Goal: Task Accomplishment & Management: Manage account settings

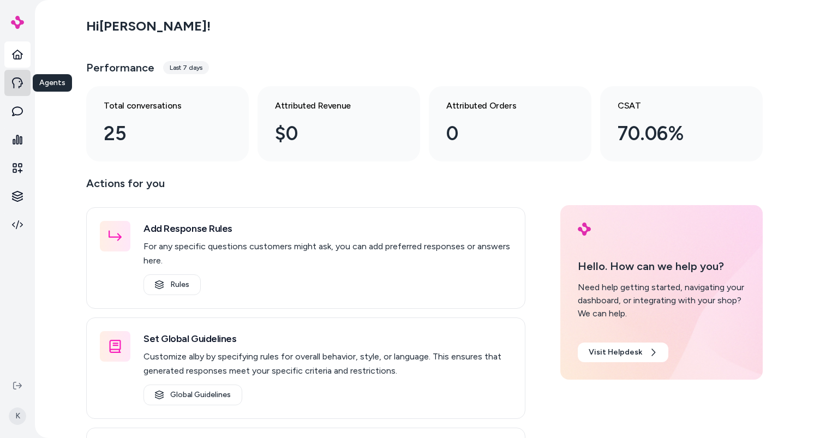
click at [19, 82] on icon at bounding box center [17, 82] width 11 height 11
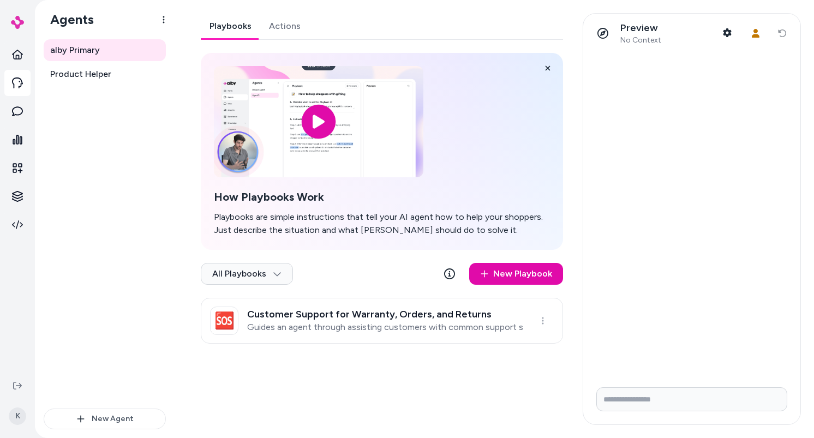
click at [269, 34] on link "Actions" at bounding box center [284, 26] width 49 height 26
click at [230, 32] on link "Playbooks" at bounding box center [230, 26] width 59 height 26
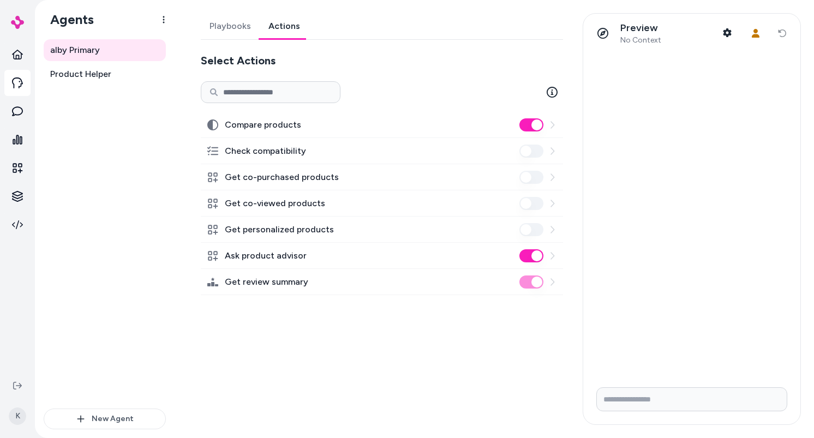
click at [275, 32] on link "Actions" at bounding box center [284, 26] width 49 height 26
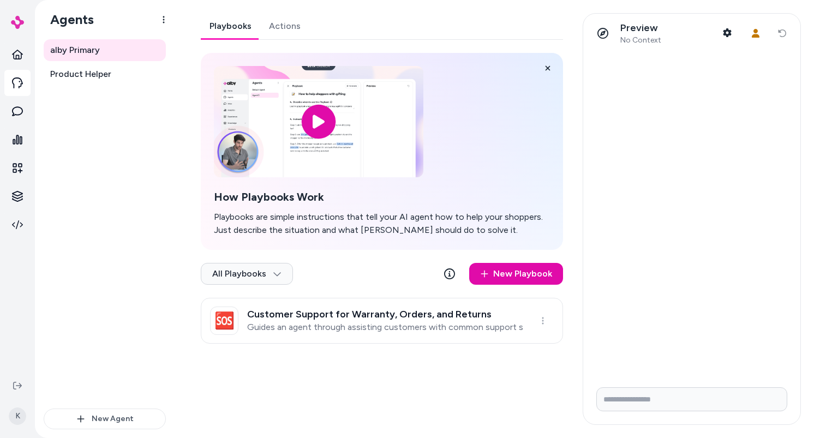
click at [231, 30] on link "Playbooks" at bounding box center [230, 26] width 59 height 26
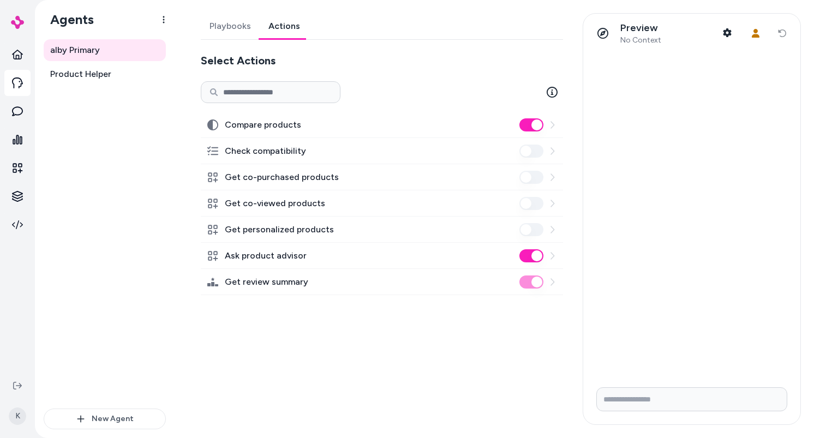
click at [278, 21] on link "Actions" at bounding box center [284, 26] width 49 height 26
click at [16, 377] on button at bounding box center [17, 385] width 17 height 17
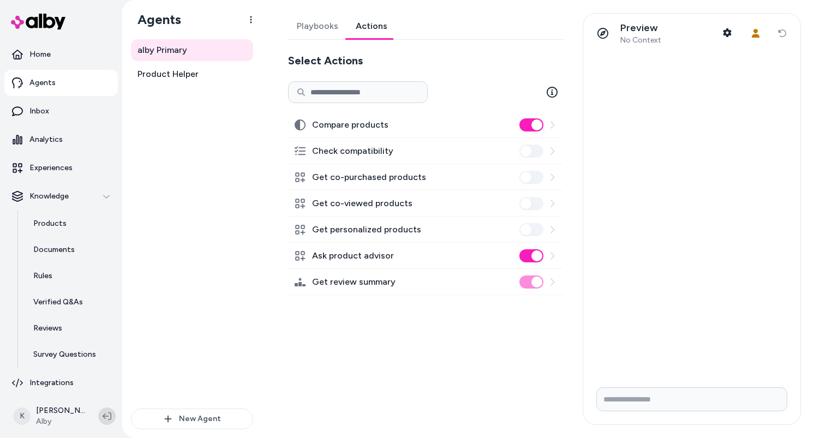
click at [105, 411] on button at bounding box center [106, 415] width 17 height 17
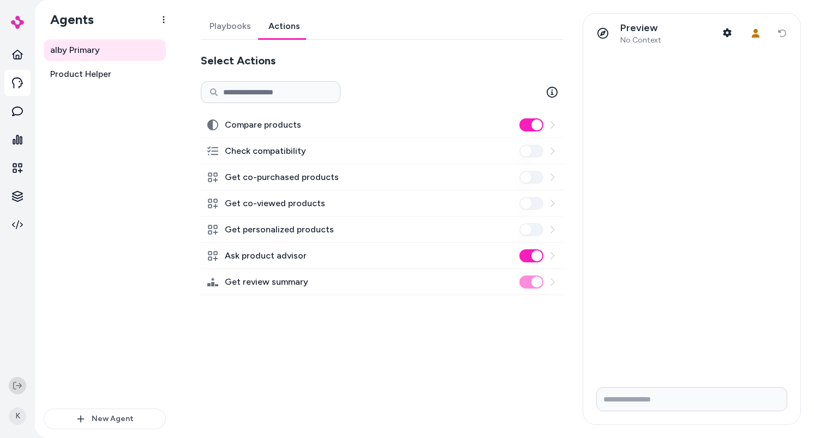
click at [21, 384] on icon at bounding box center [17, 385] width 9 height 9
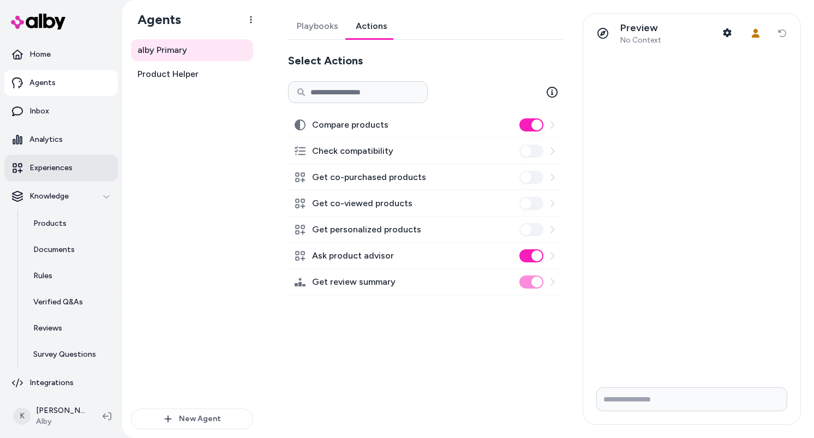
click at [73, 169] on link "Experiences" at bounding box center [60, 168] width 113 height 26
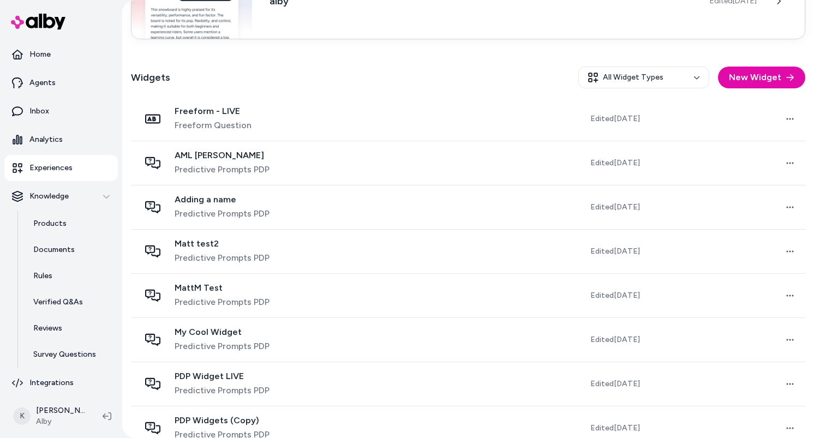
scroll to position [241, 0]
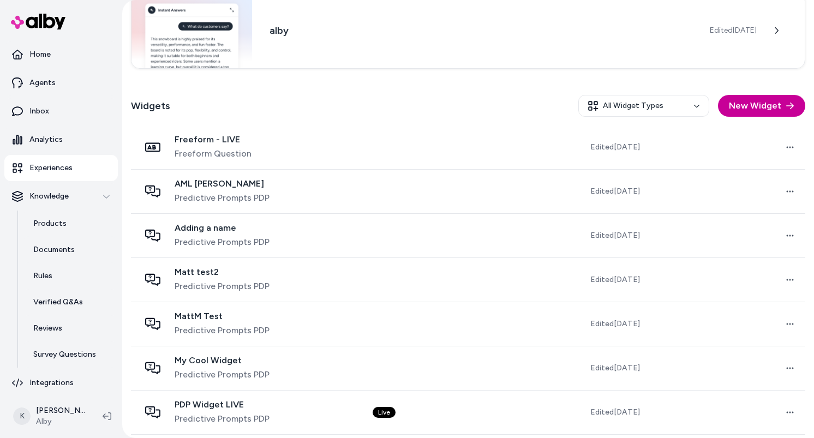
click at [768, 108] on button "New Widget" at bounding box center [761, 106] width 87 height 22
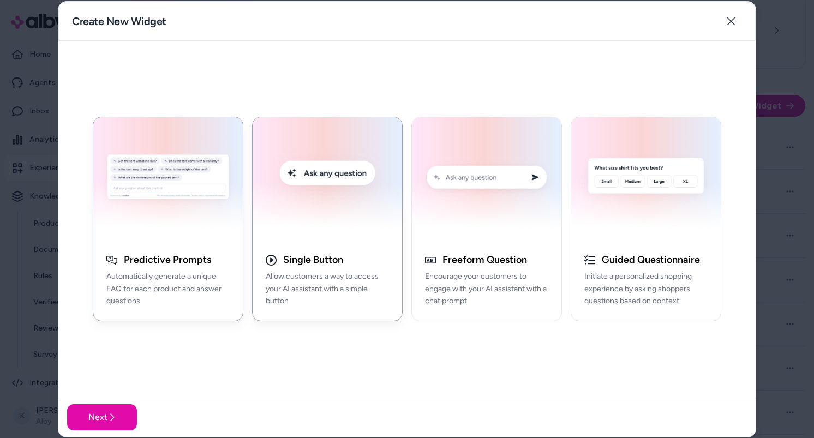
click at [358, 276] on p "Allow customers a way to access your AI assistant with a simple button" at bounding box center [327, 289] width 123 height 37
click at [130, 415] on button "Next" at bounding box center [102, 417] width 70 height 26
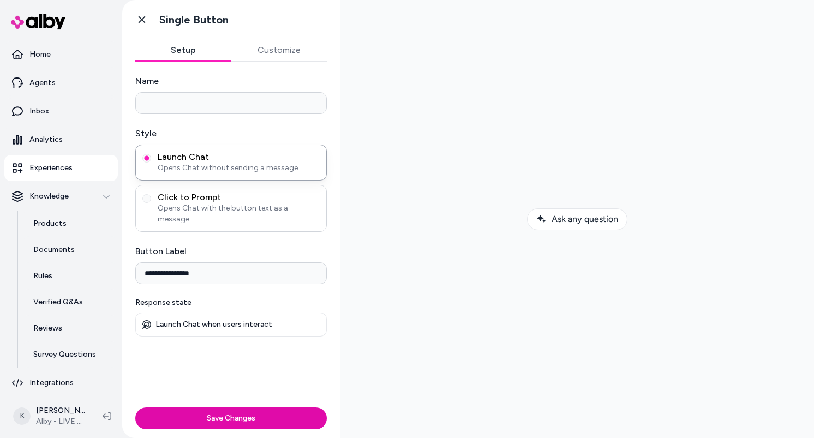
click at [240, 203] on span "Opens Chat with the button text as a message" at bounding box center [239, 214] width 162 height 22
click at [151, 203] on button "Click to Prompt Opens Chat with the button text as a message" at bounding box center [146, 198] width 9 height 9
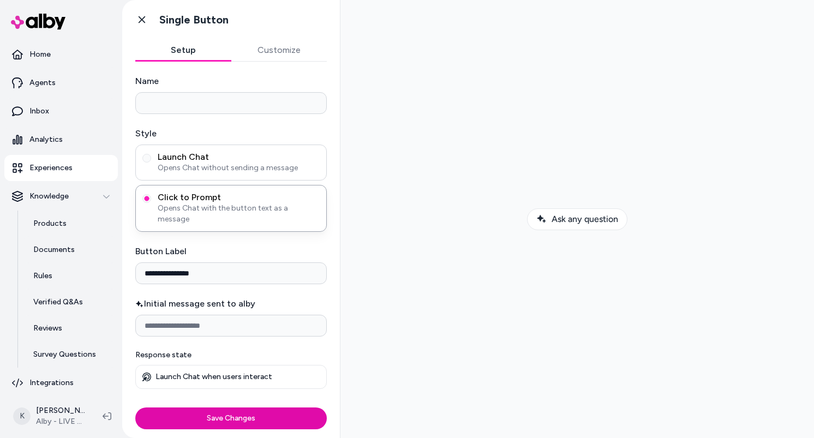
click at [233, 156] on span "Launch Chat" at bounding box center [239, 157] width 162 height 11
click at [151, 156] on button "Launch Chat Opens Chat without sending a message" at bounding box center [146, 158] width 9 height 9
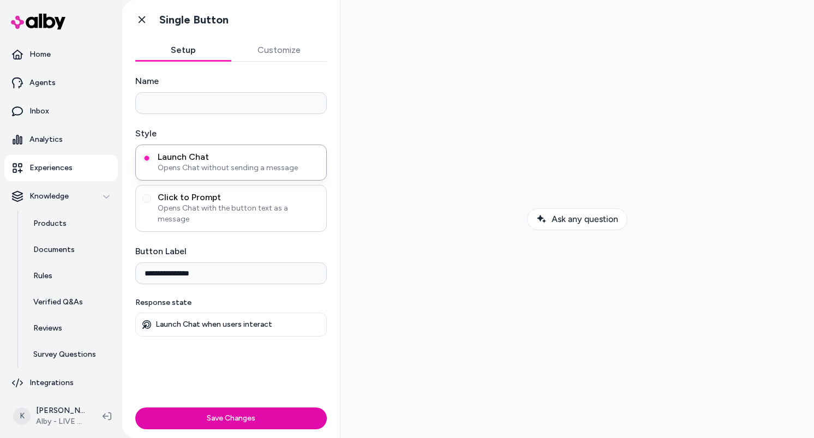
click at [253, 205] on span "Opens Chat with the button text as a message" at bounding box center [239, 214] width 162 height 22
click at [151, 203] on button "Click to Prompt Opens Chat with the button text as a message" at bounding box center [146, 198] width 9 height 9
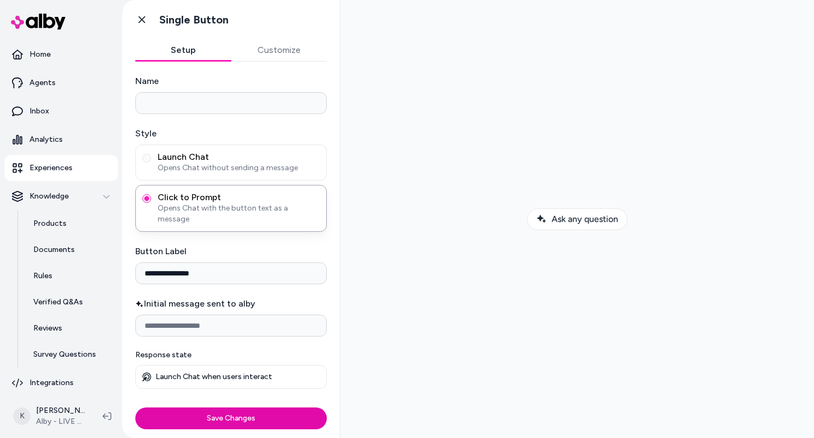
type button "ctp"
click at [64, 168] on p "Experiences" at bounding box center [50, 168] width 43 height 11
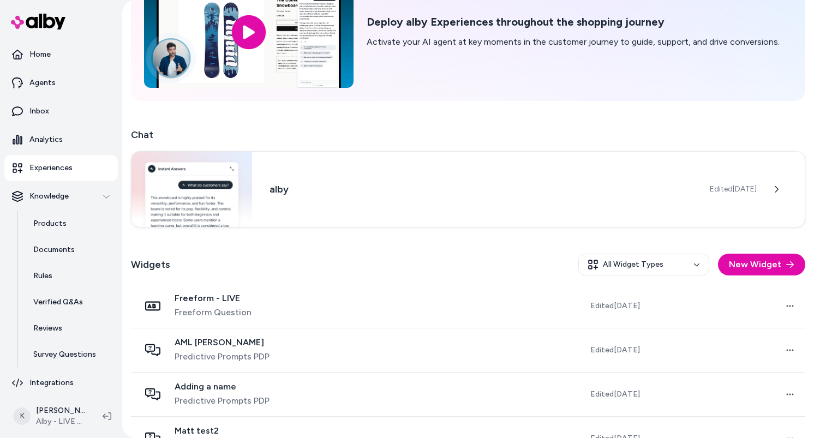
scroll to position [83, 0]
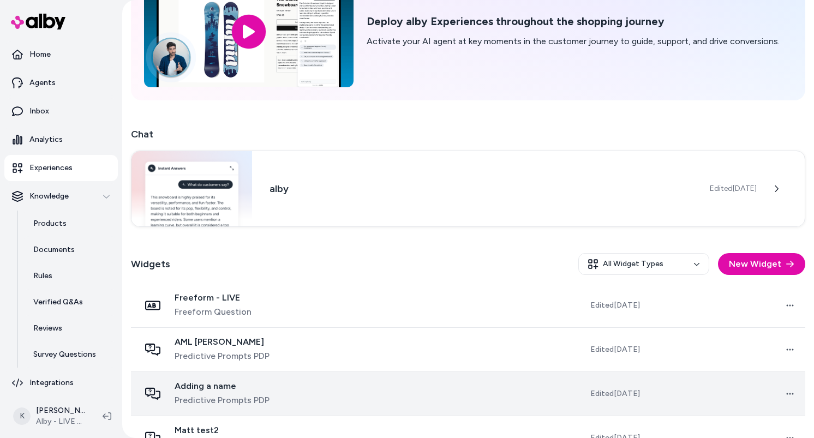
click at [364, 386] on td at bounding box center [442, 393] width 157 height 44
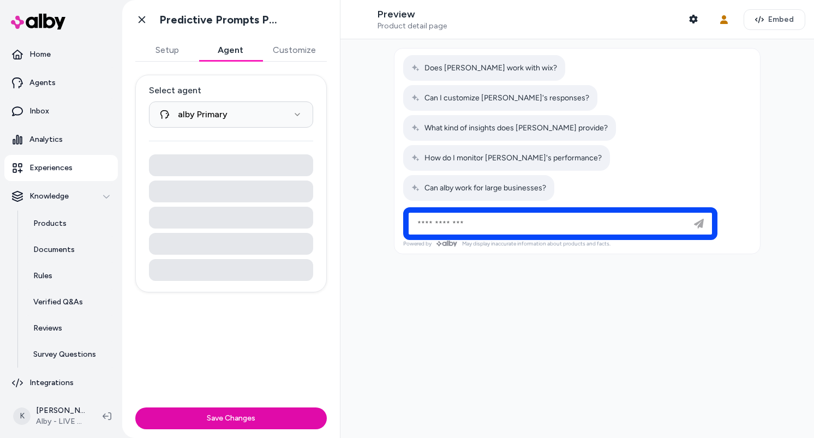
click at [238, 57] on button "Agent" at bounding box center [230, 50] width 63 height 22
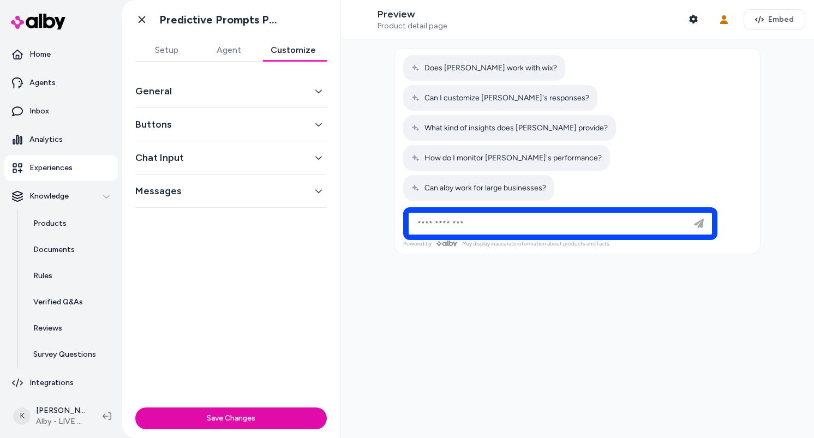
click at [290, 55] on button "Customize" at bounding box center [293, 50] width 67 height 22
click at [257, 93] on button "General" at bounding box center [230, 90] width 191 height 15
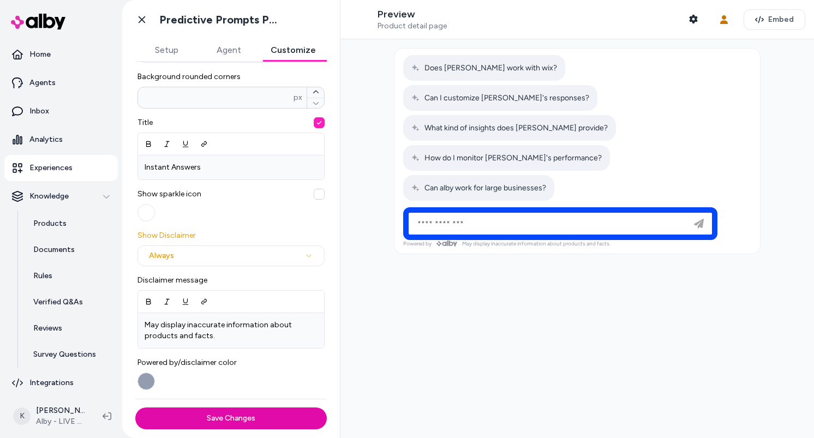
scroll to position [291, 0]
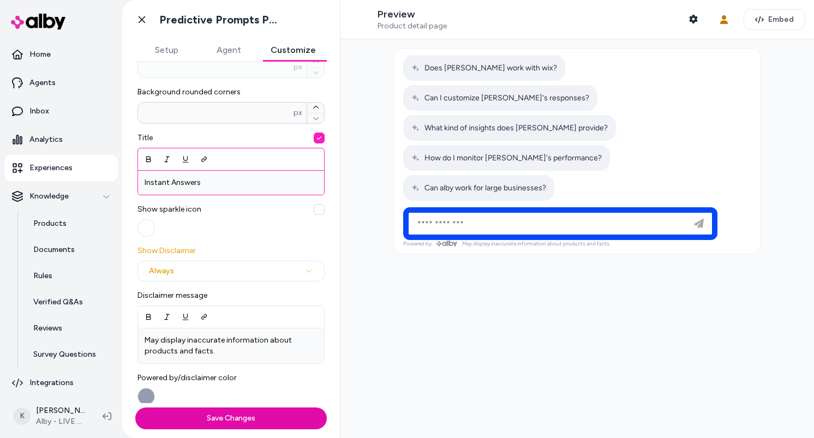
click at [299, 192] on div "Instant Answers" at bounding box center [231, 183] width 186 height 24
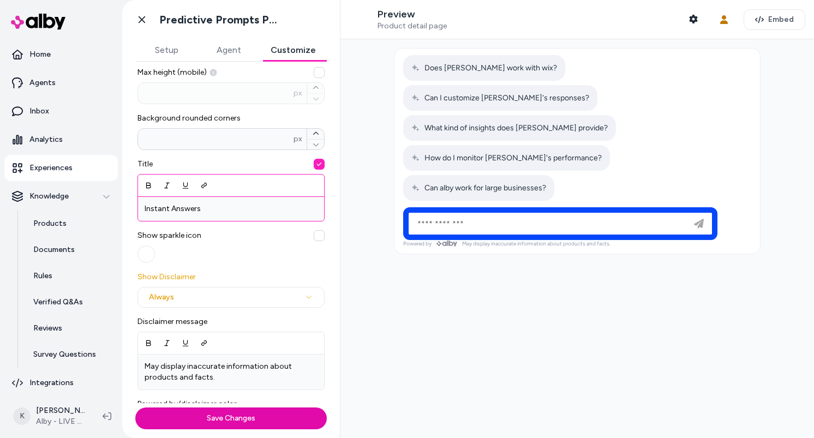
scroll to position [264, 0]
click at [255, 167] on span "Title" at bounding box center [230, 165] width 187 height 11
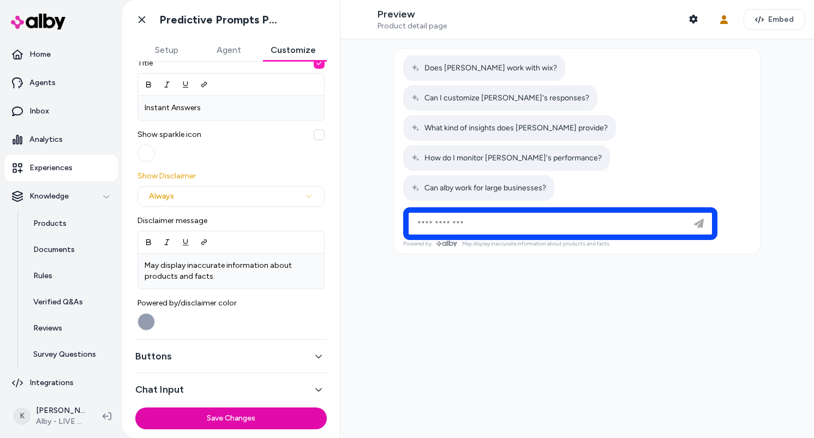
scroll to position [368, 0]
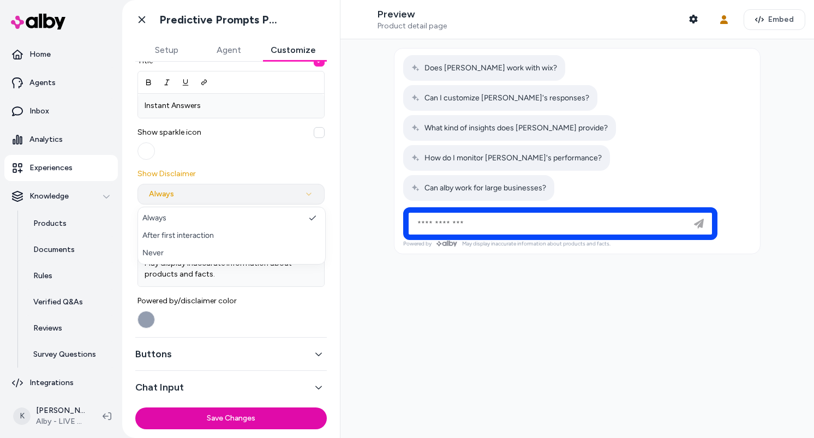
click at [280, 185] on html "**********" at bounding box center [407, 219] width 814 height 438
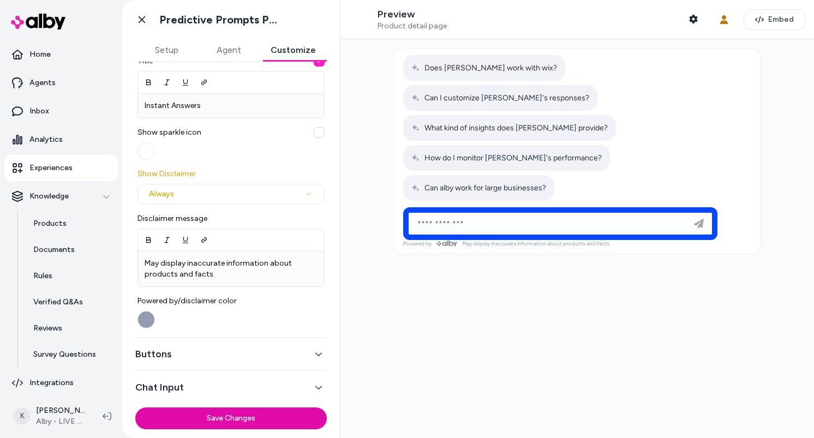
click at [266, 176] on html "**********" at bounding box center [407, 219] width 814 height 438
click at [150, 157] on button "button" at bounding box center [145, 150] width 17 height 17
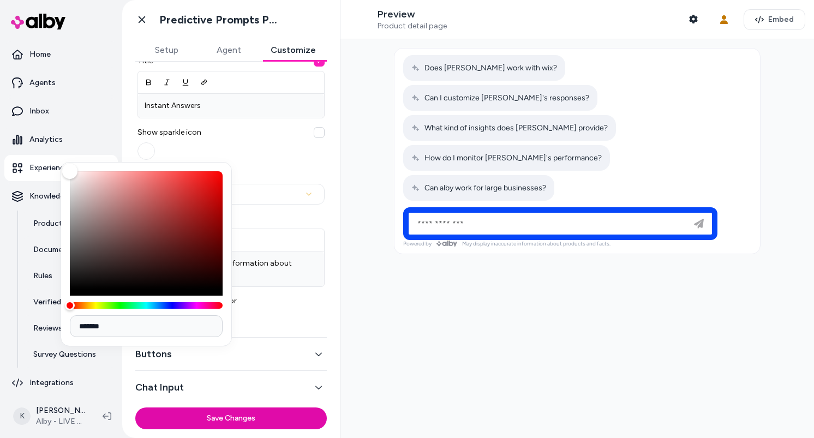
type input "*******"
click at [171, 196] on div "Color" at bounding box center [146, 230] width 153 height 118
click at [390, 239] on div at bounding box center [576, 238] width 473 height 399
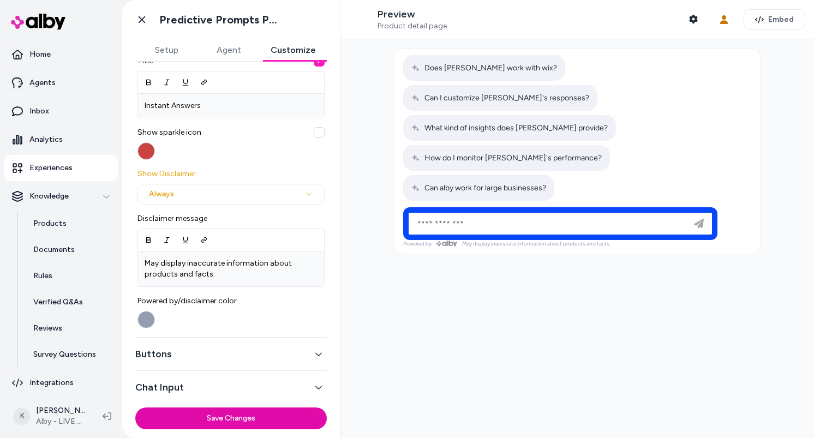
click at [152, 153] on button "button" at bounding box center [145, 150] width 17 height 17
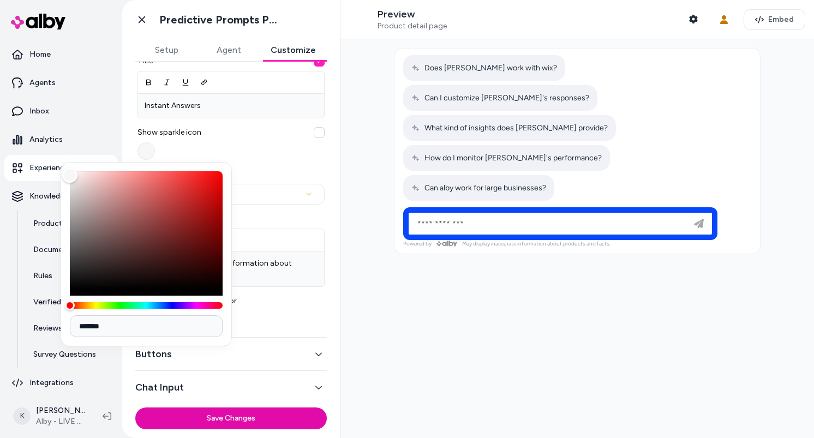
type input "*******"
drag, startPoint x: 111, startPoint y: 176, endPoint x: 47, endPoint y: 158, distance: 66.5
click at [47, 158] on body "**********" at bounding box center [407, 219] width 814 height 438
click at [424, 260] on div at bounding box center [576, 238] width 473 height 399
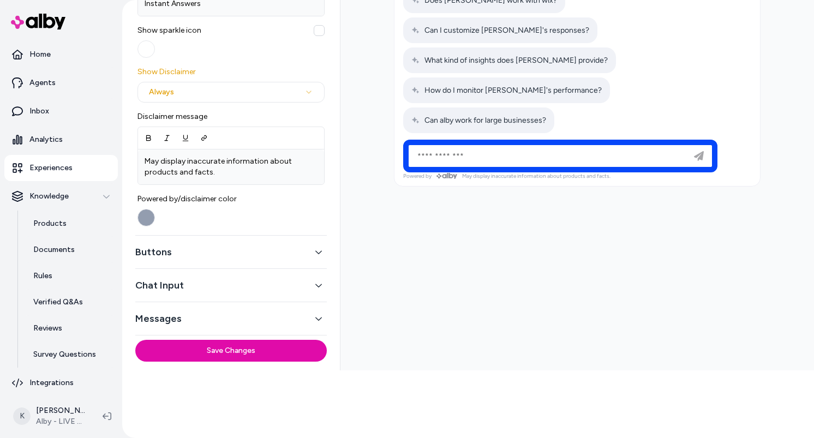
scroll to position [69, 0]
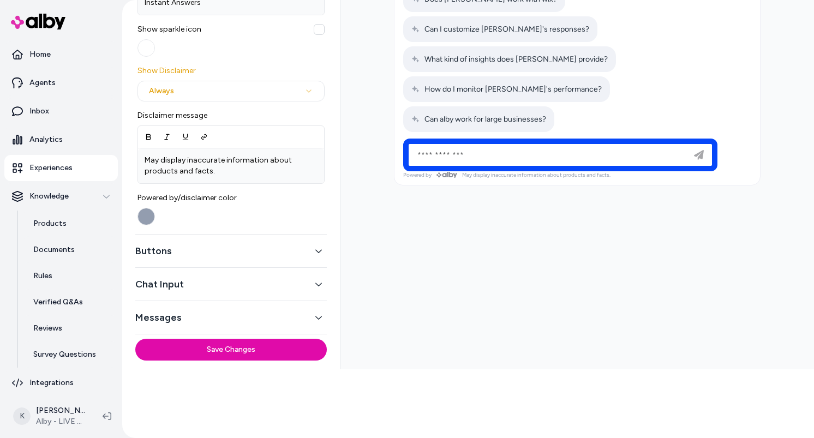
click at [268, 258] on button "Buttons" at bounding box center [230, 250] width 191 height 15
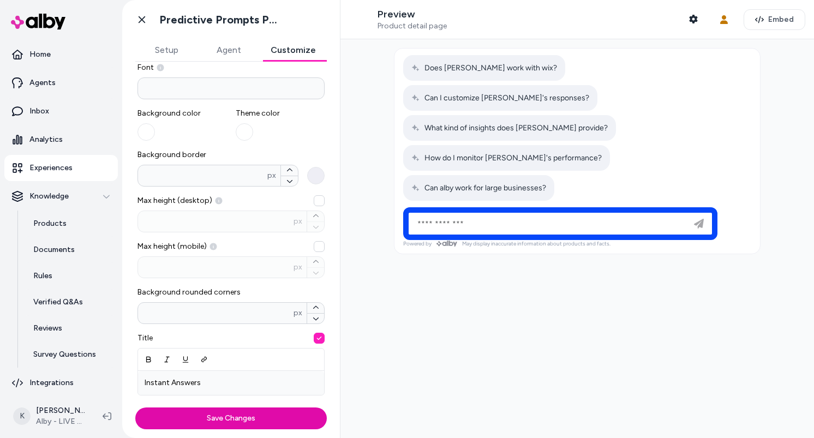
scroll to position [74, 0]
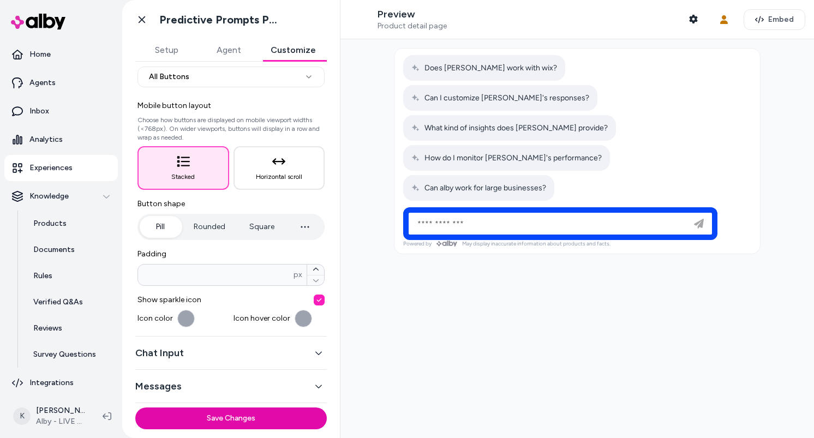
click at [251, 370] on div "Messages" at bounding box center [230, 386] width 191 height 33
click at [259, 352] on button "Chat Input" at bounding box center [230, 352] width 191 height 15
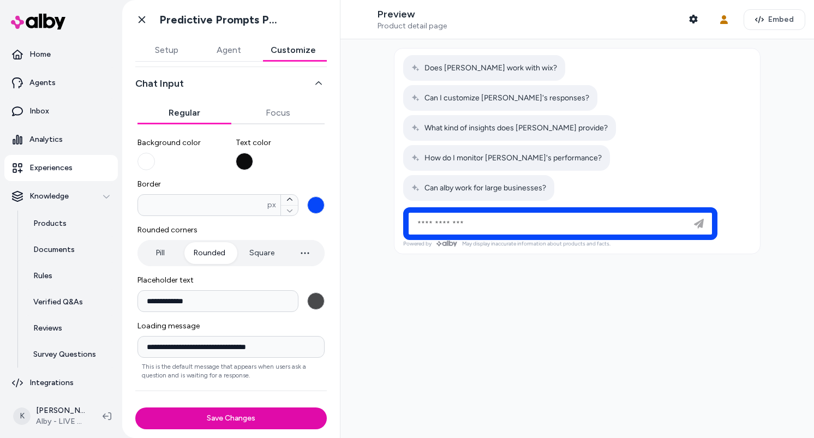
scroll to position [95, 0]
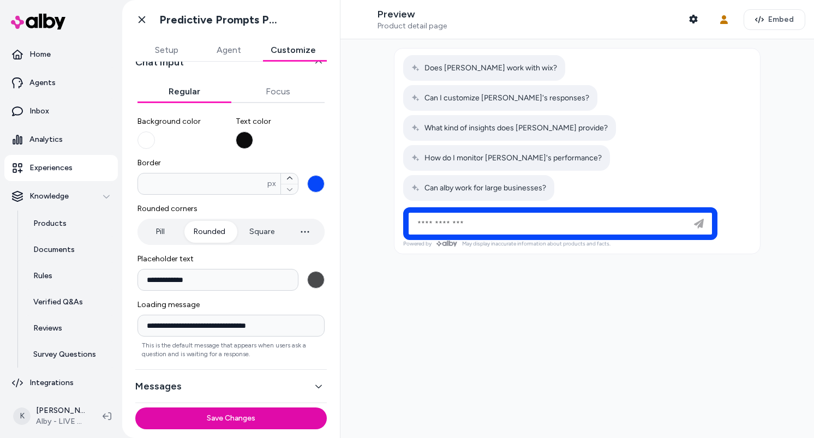
click at [257, 374] on div "Messages" at bounding box center [230, 386] width 191 height 33
click at [257, 377] on div "Messages" at bounding box center [230, 386] width 191 height 33
click at [255, 380] on button "Messages" at bounding box center [230, 386] width 191 height 15
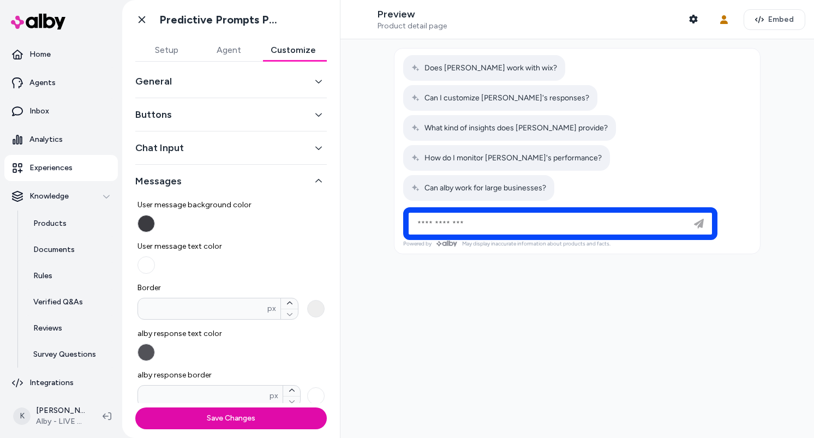
scroll to position [0, 0]
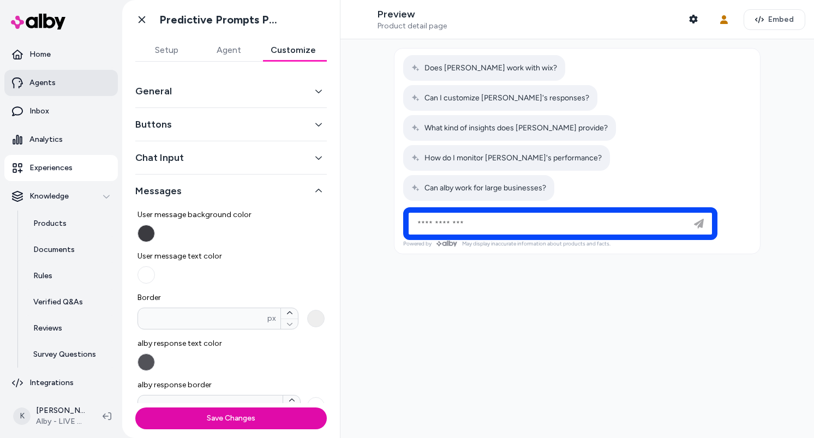
click at [67, 91] on link "Agents" at bounding box center [60, 83] width 113 height 26
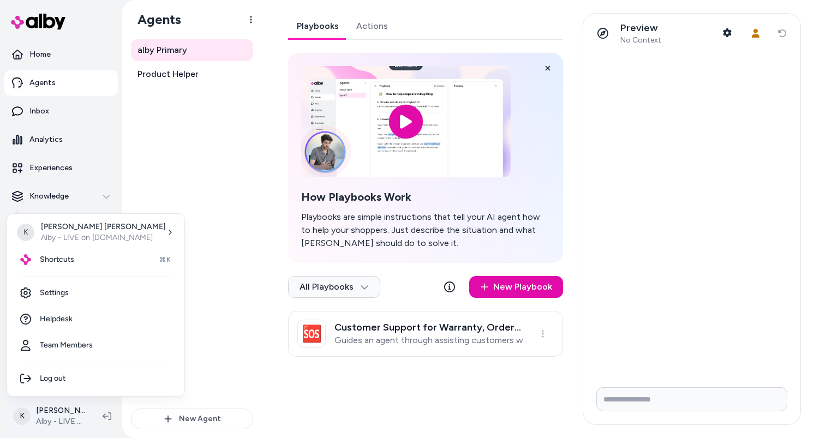
click at [56, 418] on html "Home Agents Inbox Analytics Experiences Knowledge Products Documents Rules Veri…" at bounding box center [407, 219] width 814 height 438
click at [196, 333] on html "Home Agents Inbox Analytics Experiences Knowledge Products Documents Rules Veri…" at bounding box center [407, 219] width 814 height 438
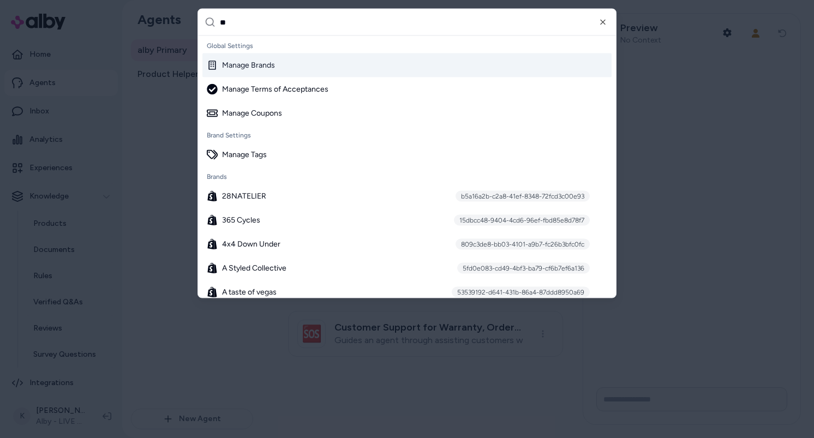
type input "***"
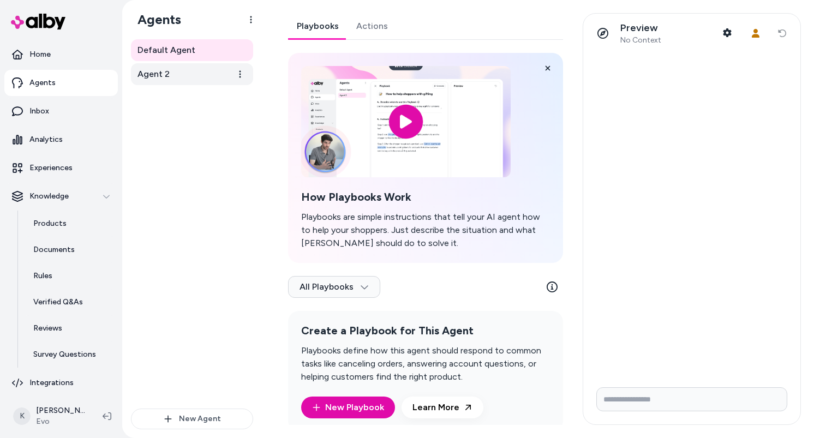
click at [202, 74] on link "Agent 2" at bounding box center [192, 74] width 122 height 22
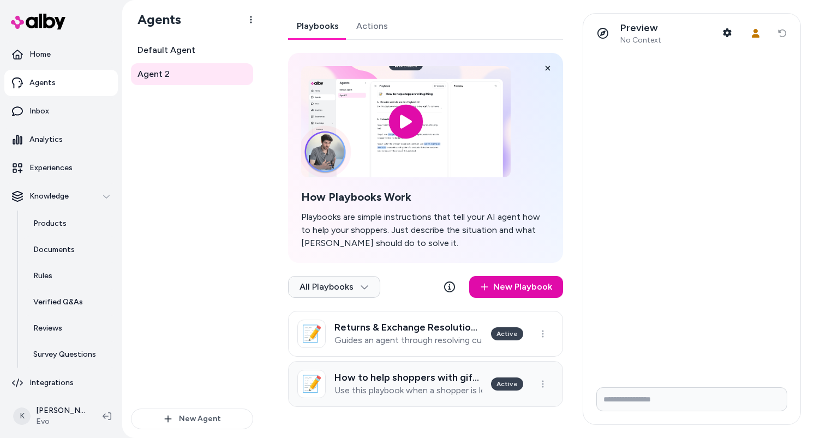
click at [411, 380] on h3 "How to help shoppers with gifting" at bounding box center [408, 377] width 148 height 11
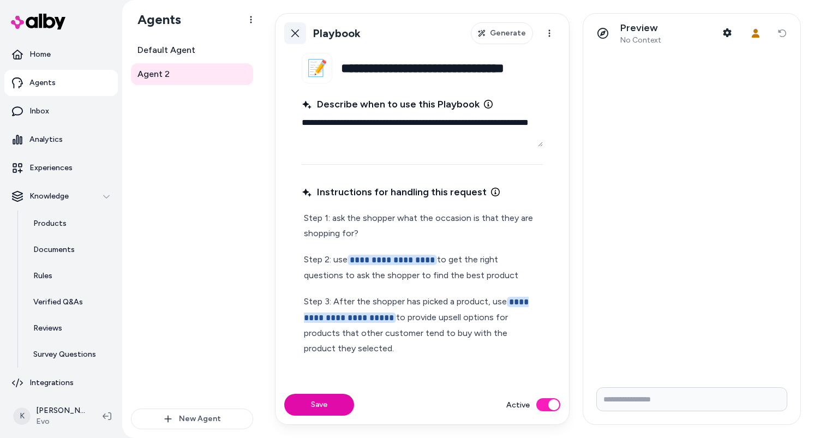
click at [298, 42] on link "Back" at bounding box center [295, 33] width 22 height 22
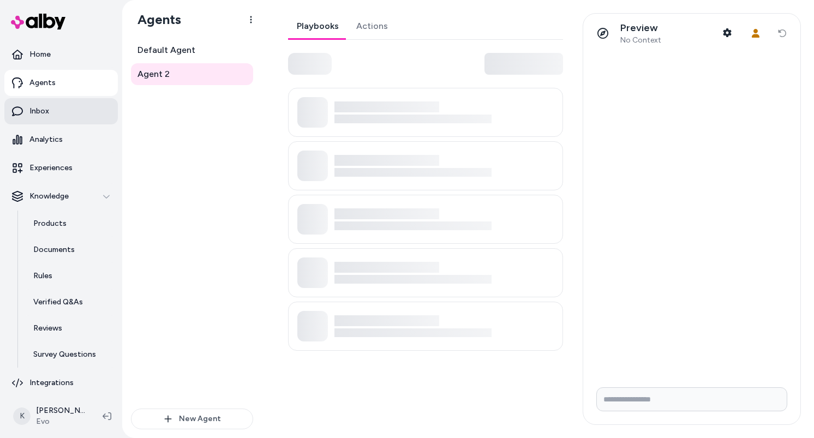
click at [73, 119] on link "Inbox" at bounding box center [60, 111] width 113 height 26
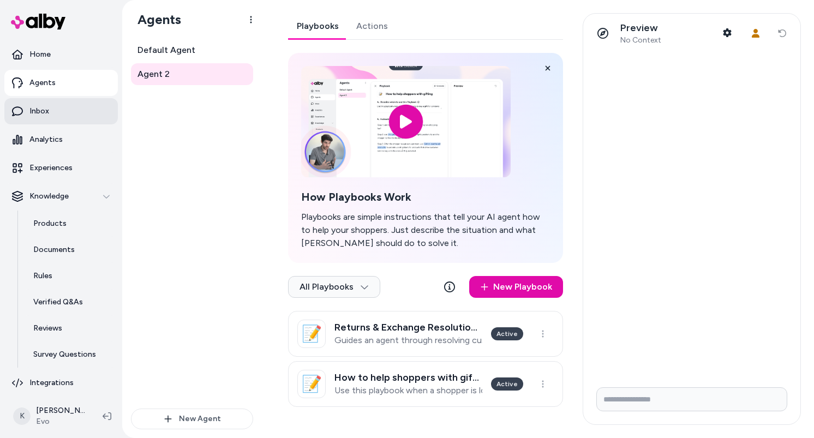
click at [67, 110] on link "Inbox" at bounding box center [60, 111] width 113 height 26
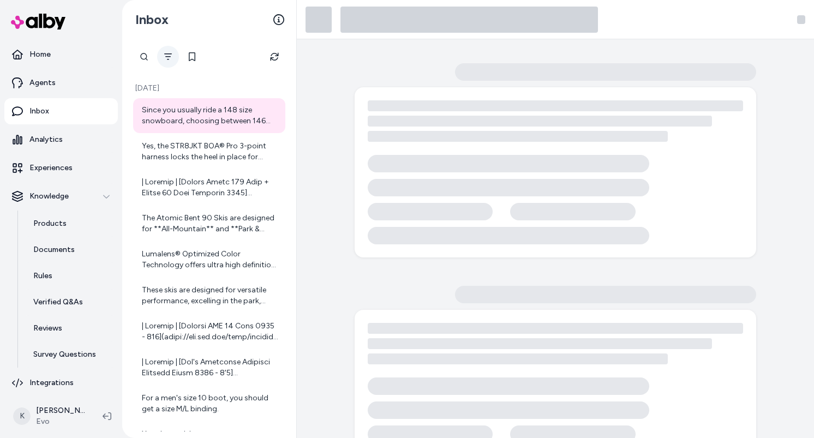
click at [166, 52] on icon "Filter" at bounding box center [168, 56] width 9 height 9
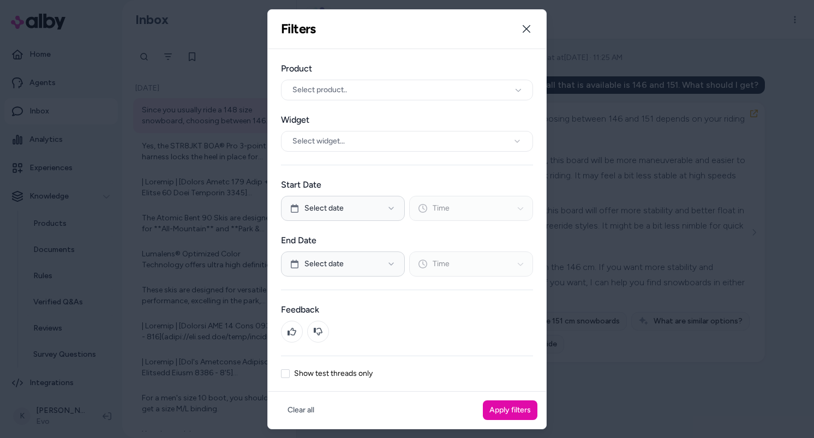
click at [631, 390] on div at bounding box center [407, 219] width 814 height 438
